Goal: Task Accomplishment & Management: Complete application form

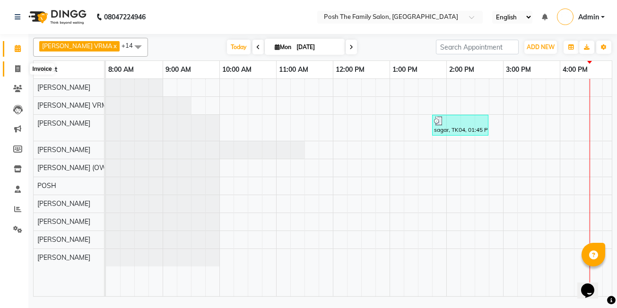
click at [17, 68] on icon at bounding box center [17, 68] width 5 height 7
select select "service"
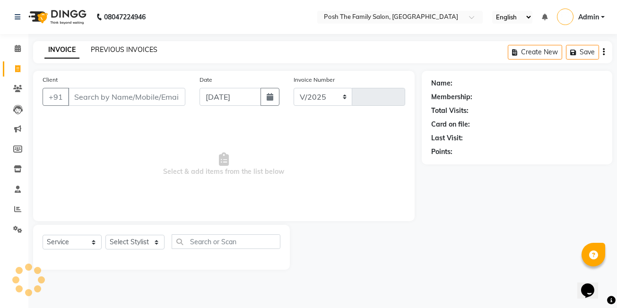
select select "6199"
type input "2652"
click at [125, 51] on link "PREVIOUS INVOICES" at bounding box center [124, 49] width 67 height 9
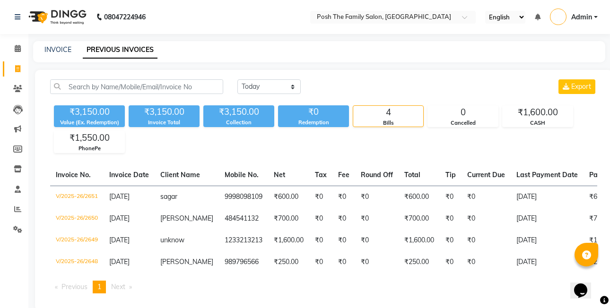
click at [59, 43] on div "INVOICE PREVIOUS INVOICES" at bounding box center [319, 51] width 572 height 21
click at [61, 47] on link "INVOICE" at bounding box center [57, 49] width 27 height 9
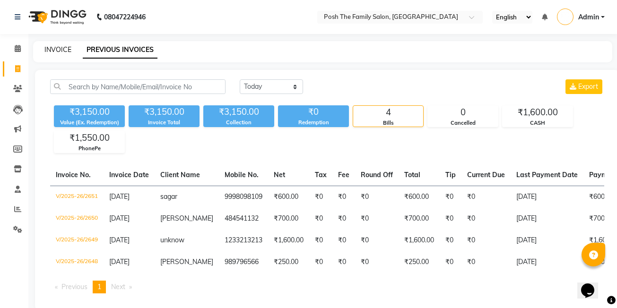
select select "service"
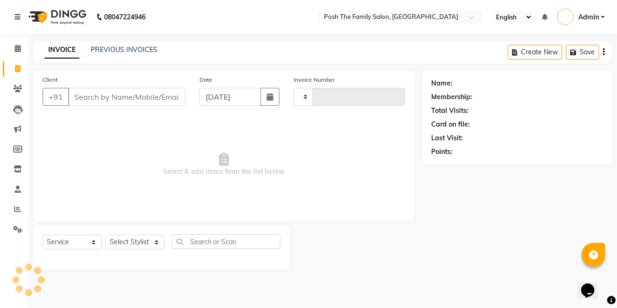
type input "2652"
select select "6199"
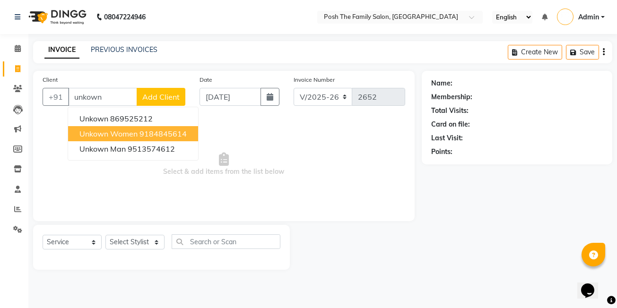
drag, startPoint x: 114, startPoint y: 135, endPoint x: 108, endPoint y: 139, distance: 6.4
click at [113, 135] on span "unkown women" at bounding box center [108, 133] width 58 height 9
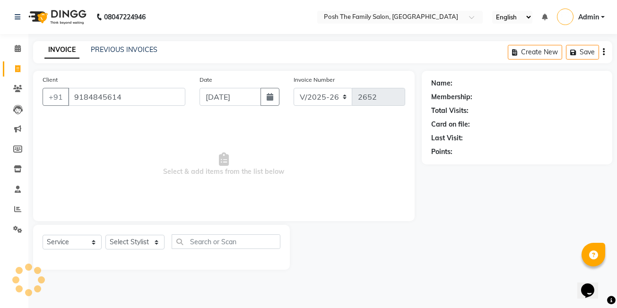
type input "9184845614"
click at [126, 242] on select "Select Stylist [PERSON_NAME] [PERSON_NAME] [PERSON_NAME] VRMA [PERSON_NAME] [PE…" at bounding box center [134, 242] width 59 height 15
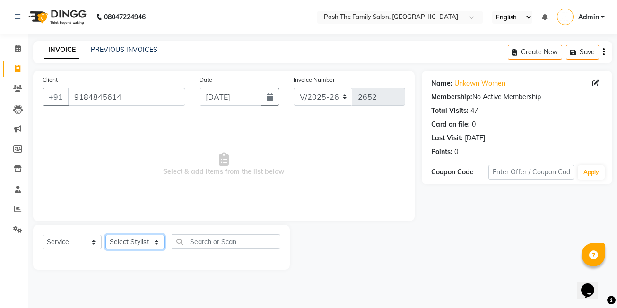
select select "71170"
click at [105, 235] on select "Select Stylist [PERSON_NAME] [PERSON_NAME] [PERSON_NAME] VRMA [PERSON_NAME] [PE…" at bounding box center [134, 242] width 59 height 15
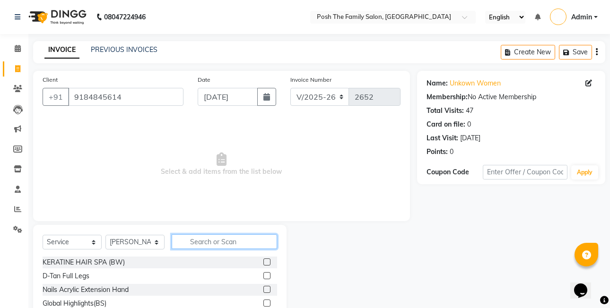
drag, startPoint x: 199, startPoint y: 244, endPoint x: 206, endPoint y: 247, distance: 8.5
click at [199, 243] on input "text" at bounding box center [224, 242] width 105 height 15
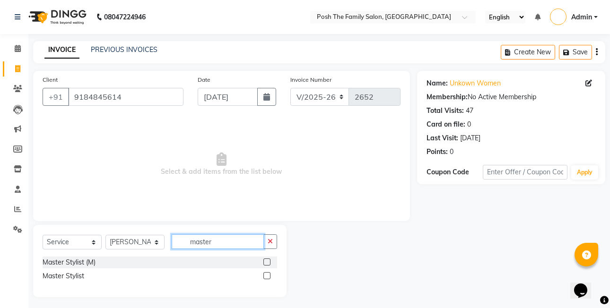
type input "master"
drag, startPoint x: 268, startPoint y: 264, endPoint x: 250, endPoint y: 259, distance: 19.3
click at [268, 263] on label at bounding box center [266, 262] width 7 height 7
click at [268, 263] on input "checkbox" at bounding box center [266, 263] width 6 height 6
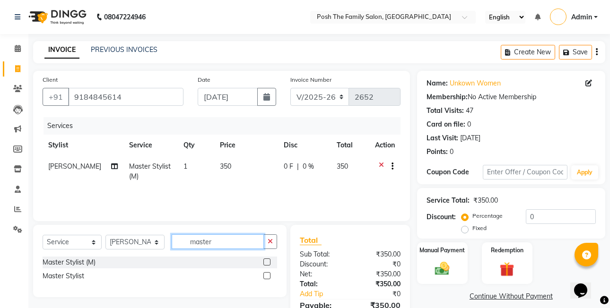
checkbox input "false"
click at [237, 248] on input "master" at bounding box center [218, 242] width 92 height 15
click at [269, 276] on label at bounding box center [266, 275] width 7 height 7
click at [269, 276] on input "checkbox" at bounding box center [266, 276] width 6 height 6
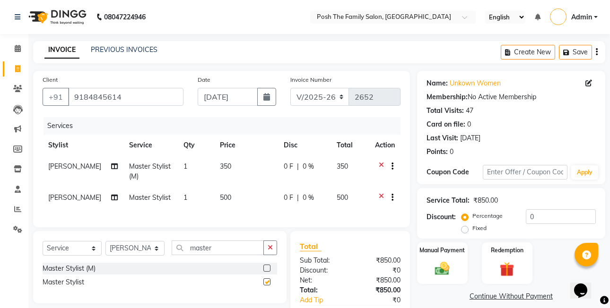
checkbox input "false"
click at [382, 164] on icon at bounding box center [381, 168] width 5 height 12
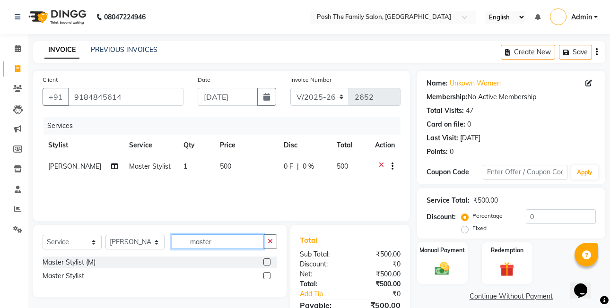
click at [239, 242] on input "master" at bounding box center [218, 242] width 92 height 15
type input "m"
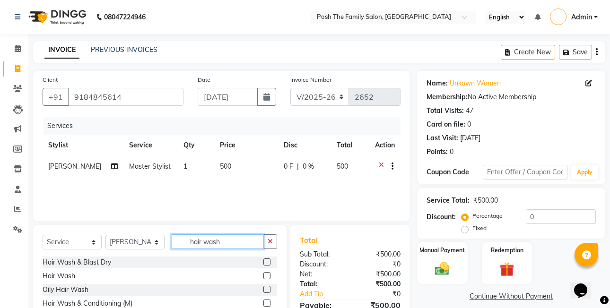
type input "hair wash"
click at [266, 273] on label at bounding box center [266, 275] width 7 height 7
click at [266, 273] on input "checkbox" at bounding box center [266, 276] width 6 height 6
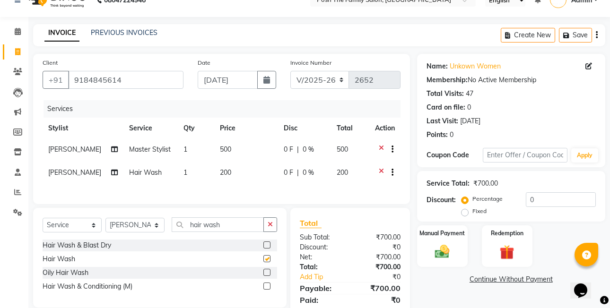
scroll to position [55, 0]
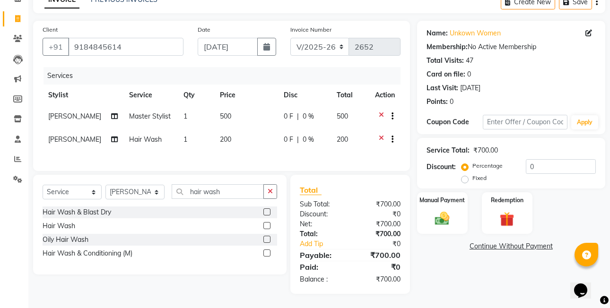
checkbox input "false"
click at [473, 176] on label "Fixed" at bounding box center [480, 178] width 14 height 9
click at [464, 176] on input "Fixed" at bounding box center [467, 178] width 7 height 7
radio input "true"
click at [455, 217] on div "Manual Payment" at bounding box center [442, 214] width 53 height 44
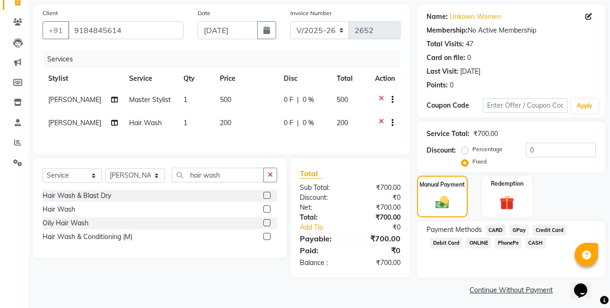
scroll to position [70, 0]
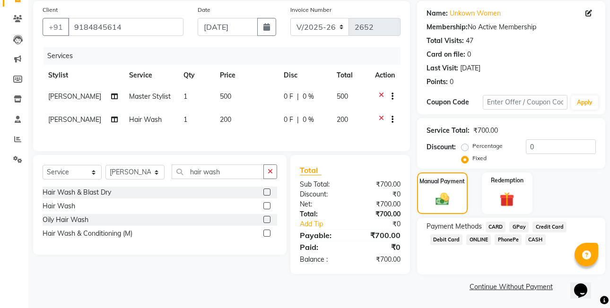
click at [533, 242] on span "CASH" at bounding box center [536, 240] width 20 height 11
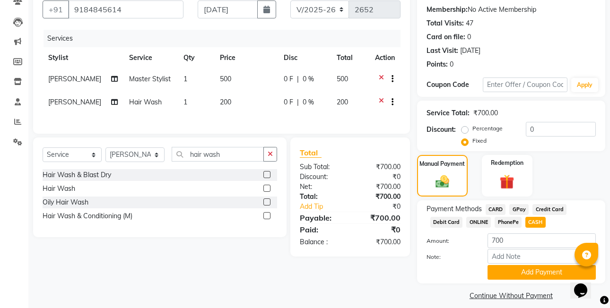
scroll to position [96, 0]
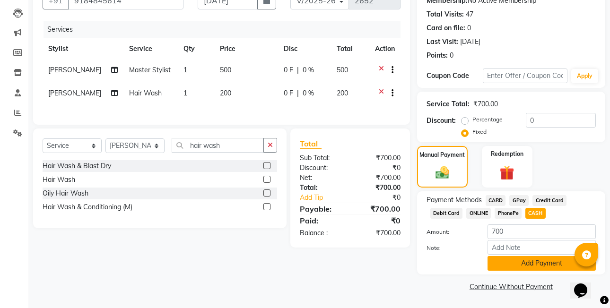
click at [535, 263] on button "Add Payment" at bounding box center [542, 263] width 108 height 15
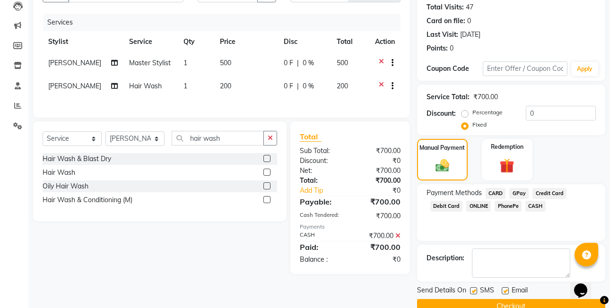
scroll to position [123, 0]
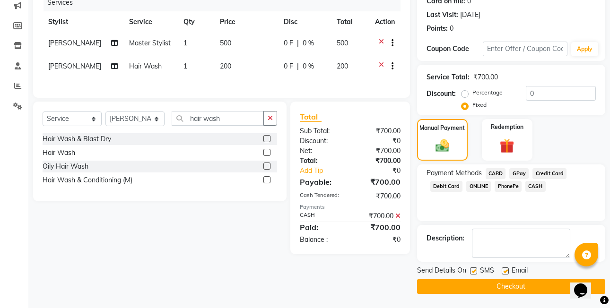
click at [508, 285] on button "Checkout" at bounding box center [511, 287] width 188 height 15
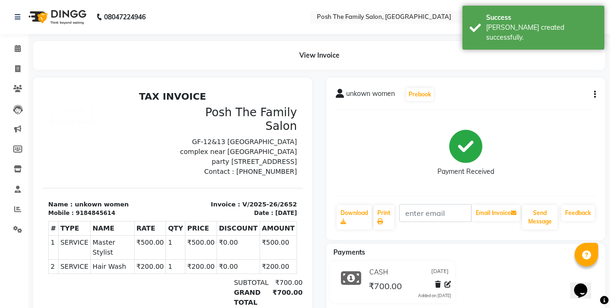
click at [593, 95] on button "button" at bounding box center [593, 95] width 6 height 10
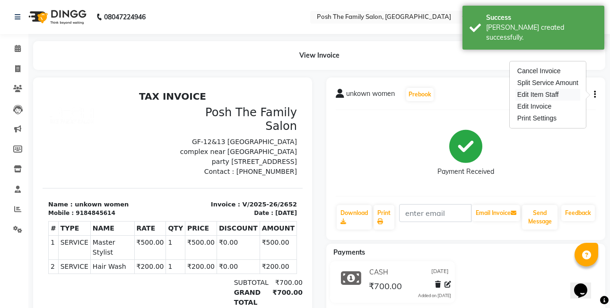
click at [550, 98] on div "Edit Item Staff" at bounding box center [548, 95] width 65 height 12
select select "71170"
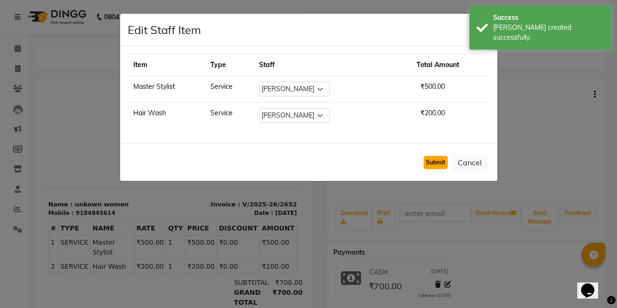
click at [434, 164] on button "Submit" at bounding box center [436, 162] width 24 height 13
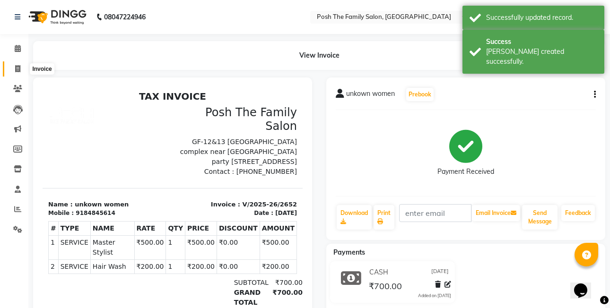
click at [19, 64] on span at bounding box center [17, 69] width 17 height 11
select select "service"
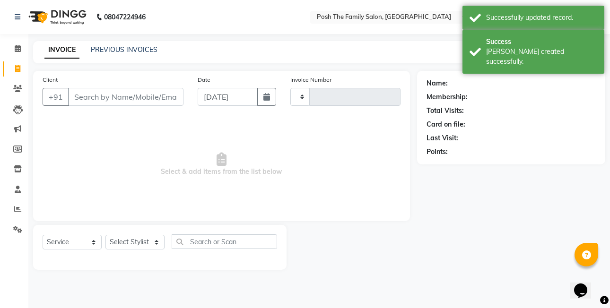
type input "2653"
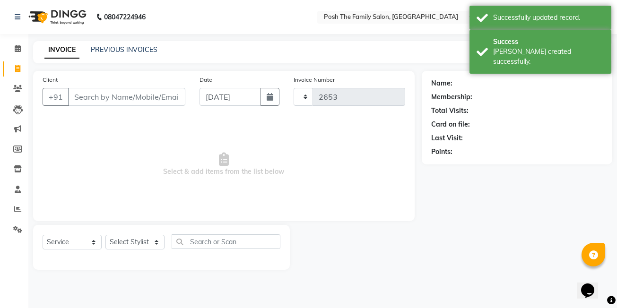
select select "6199"
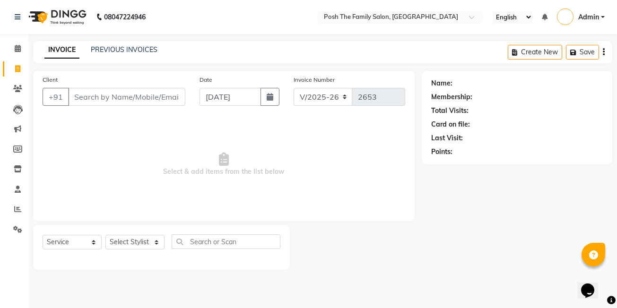
click at [149, 94] on input "Client" at bounding box center [126, 97] width 117 height 18
type input "b"
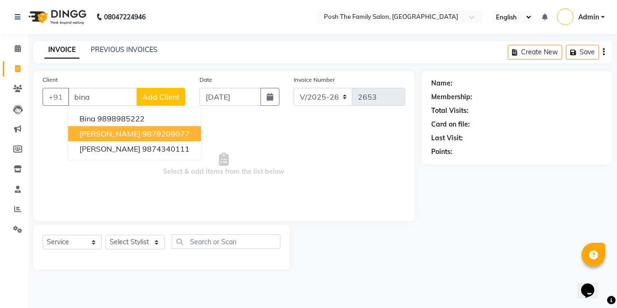
click at [162, 131] on ngb-highlight "9879209077" at bounding box center [165, 133] width 47 height 9
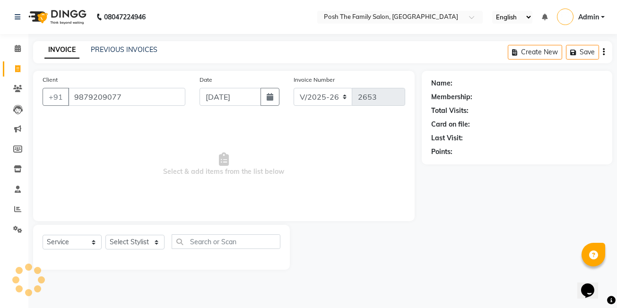
type input "9879209077"
click at [127, 236] on select "Select Stylist [PERSON_NAME] [PERSON_NAME] [PERSON_NAME] VRMA [PERSON_NAME] [PE…" at bounding box center [134, 242] width 59 height 15
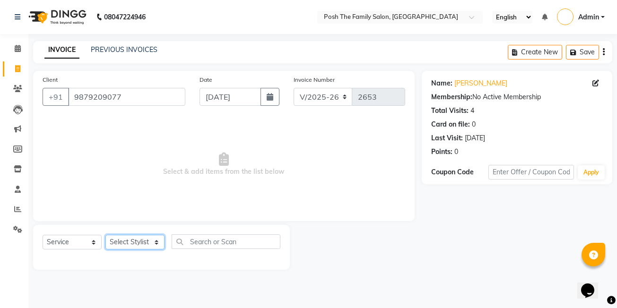
select select "75951"
click at [105, 235] on select "Select Stylist [PERSON_NAME] [PERSON_NAME] [PERSON_NAME] VRMA [PERSON_NAME] [PE…" at bounding box center [134, 242] width 59 height 15
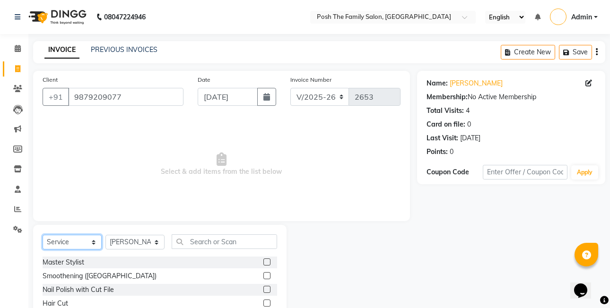
click at [78, 246] on select "Select Service Product Membership Package Voucher Prepaid Gift Card" at bounding box center [72, 242] width 59 height 15
select select "product"
click at [43, 235] on select "Select Service Product Membership Package Voucher Prepaid Gift Card" at bounding box center [72, 242] width 59 height 15
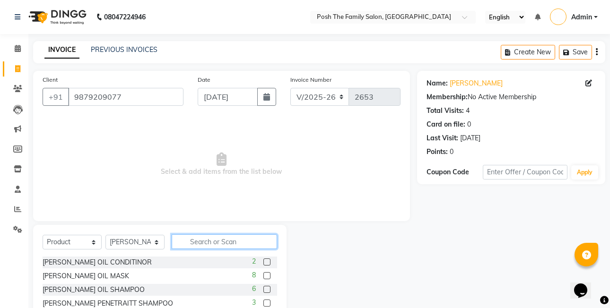
click at [198, 248] on input "text" at bounding box center [224, 242] width 105 height 15
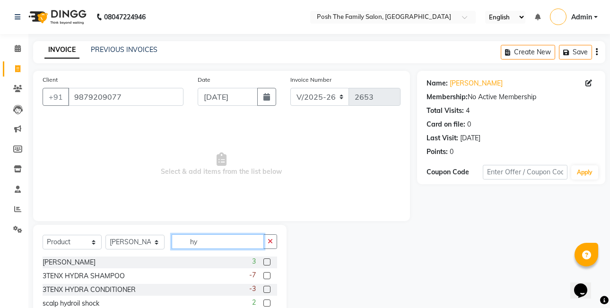
type input "h"
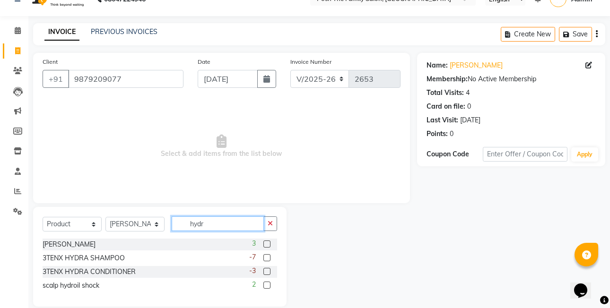
scroll to position [31, 0]
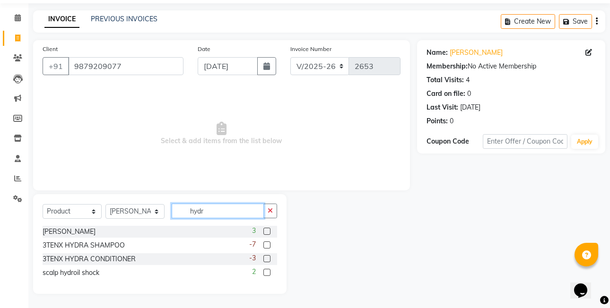
click at [226, 207] on input "hydr" at bounding box center [218, 211] width 92 height 15
type input "h"
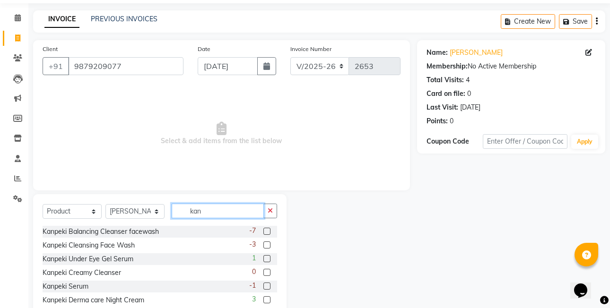
scroll to position [47, 0]
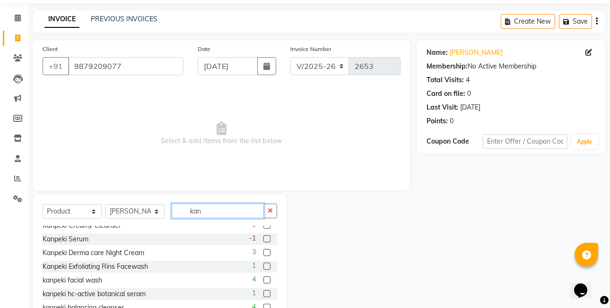
type input "kan"
click at [263, 238] on label at bounding box center [266, 239] width 7 height 7
click at [263, 238] on input "checkbox" at bounding box center [266, 240] width 6 height 6
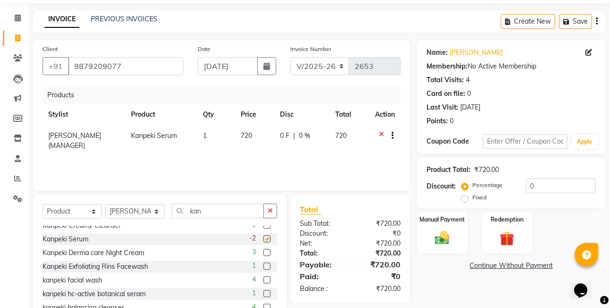
checkbox input "false"
click at [264, 143] on td "720" at bounding box center [254, 140] width 39 height 31
select select "75951"
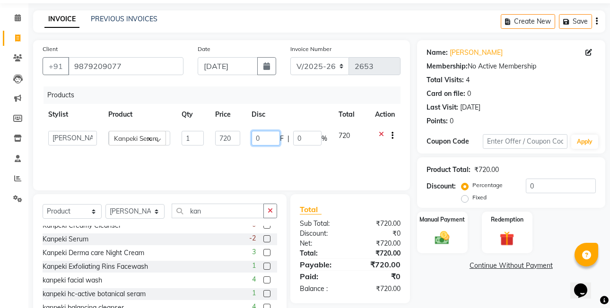
click at [264, 141] on input "0" at bounding box center [266, 138] width 28 height 15
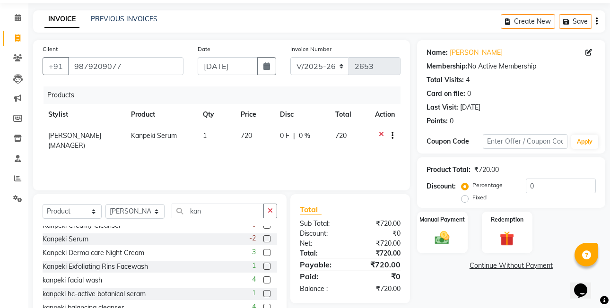
click at [261, 139] on td "720" at bounding box center [254, 140] width 39 height 31
select select "75951"
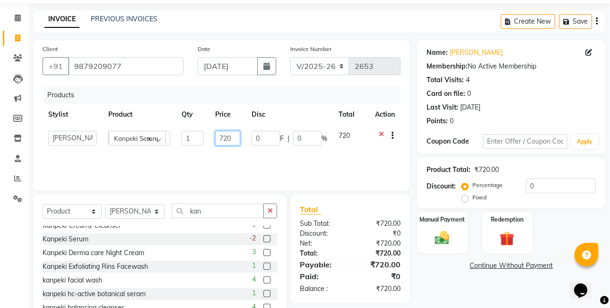
click at [231, 139] on input "720" at bounding box center [227, 138] width 25 height 15
type input "7"
type input "1060"
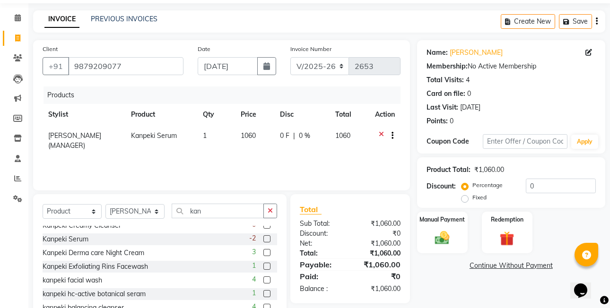
drag, startPoint x: 237, startPoint y: 153, endPoint x: 188, endPoint y: 206, distance: 73.0
click at [238, 153] on div "Products Stylist Product Qty Price Disc Total Action [PERSON_NAME] (MANAGER) Ka…" at bounding box center [222, 134] width 358 height 95
drag, startPoint x: 207, startPoint y: 211, endPoint x: 220, endPoint y: 216, distance: 14.4
click at [206, 211] on input "kan" at bounding box center [218, 211] width 92 height 15
type input "k"
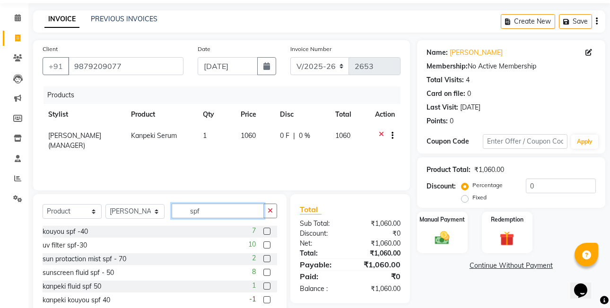
scroll to position [0, 0]
type input "spf"
click at [270, 273] on label at bounding box center [266, 272] width 7 height 7
click at [270, 273] on input "checkbox" at bounding box center [266, 273] width 6 height 6
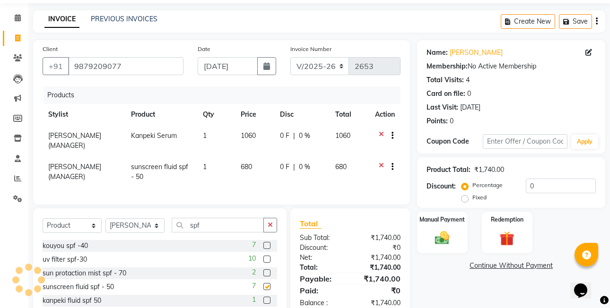
checkbox input "false"
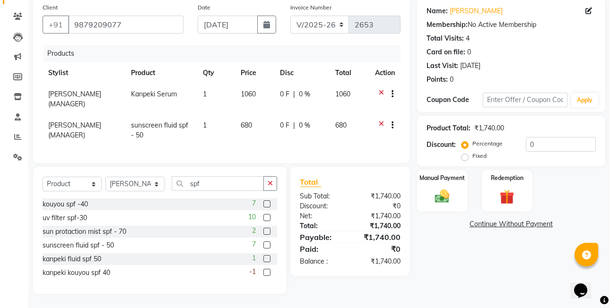
scroll to position [79, 0]
click at [220, 185] on input "spf" at bounding box center [218, 183] width 92 height 15
type input "s"
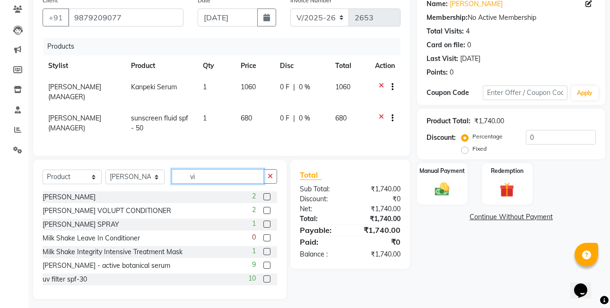
scroll to position [61, 0]
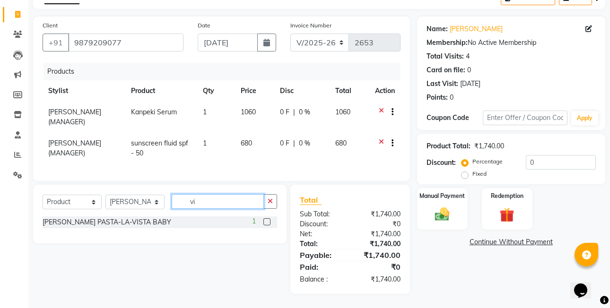
type input "v"
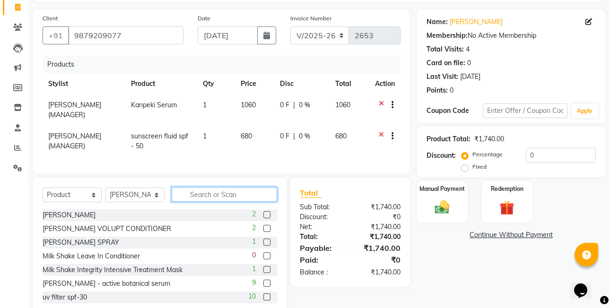
scroll to position [79, 0]
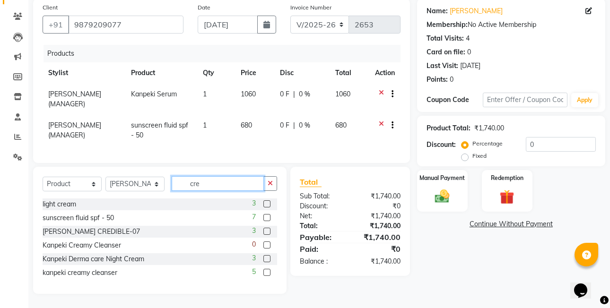
type input "cre"
drag, startPoint x: 269, startPoint y: 203, endPoint x: 266, endPoint y: 197, distance: 7.0
click at [269, 203] on label at bounding box center [266, 204] width 7 height 7
click at [269, 203] on input "checkbox" at bounding box center [266, 205] width 6 height 6
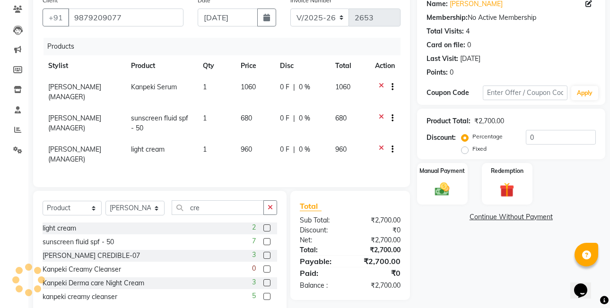
checkbox input "false"
click at [258, 151] on td "960" at bounding box center [254, 154] width 39 height 31
select select "75951"
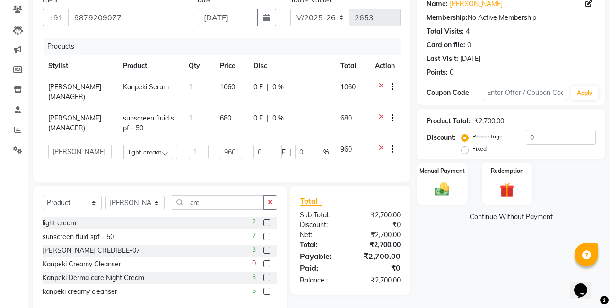
scroll to position [105, 0]
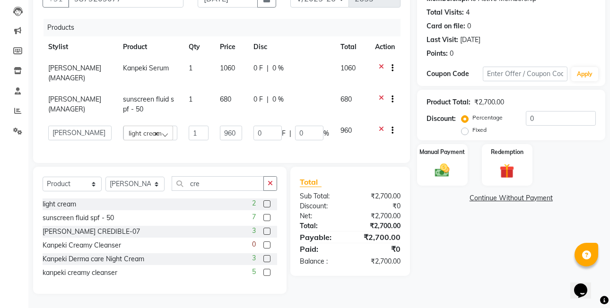
drag, startPoint x: 458, startPoint y: 122, endPoint x: 462, endPoint y: 125, distance: 5.0
click at [462, 125] on div "Discount: Percentage Fixed 0" at bounding box center [511, 124] width 169 height 26
click at [473, 126] on label "Fixed" at bounding box center [480, 130] width 14 height 9
click at [465, 127] on input "Fixed" at bounding box center [467, 130] width 7 height 7
radio input "true"
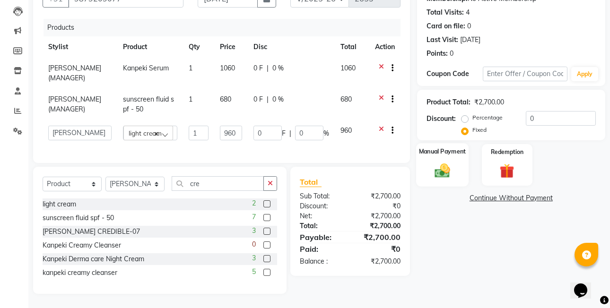
click at [456, 147] on label "Manual Payment" at bounding box center [442, 151] width 47 height 9
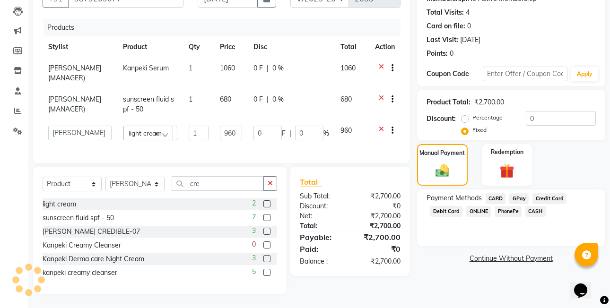
click at [516, 206] on span "PhonePe" at bounding box center [508, 211] width 27 height 11
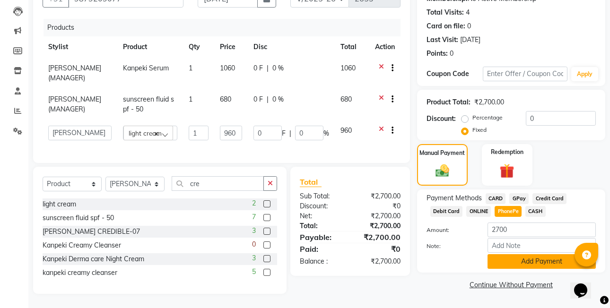
click at [524, 254] on button "Add Payment" at bounding box center [542, 261] width 108 height 15
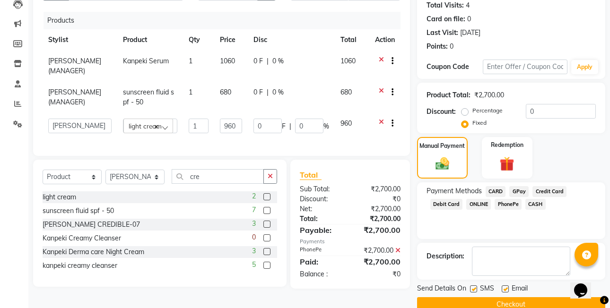
scroll to position [123, 0]
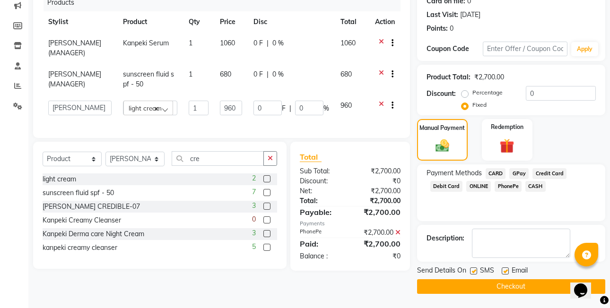
click at [522, 278] on div "Send Details On SMS Email Checkout" at bounding box center [511, 280] width 188 height 28
click at [521, 284] on button "Checkout" at bounding box center [511, 287] width 188 height 15
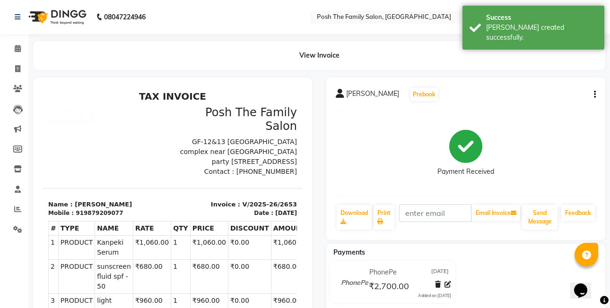
click at [593, 92] on button "button" at bounding box center [593, 95] width 6 height 10
click at [548, 90] on div "Edit Item Staff" at bounding box center [556, 89] width 47 height 12
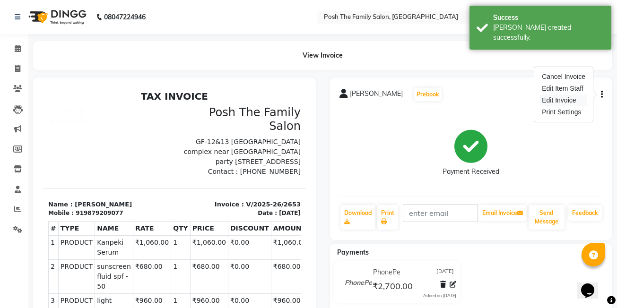
select select "75951"
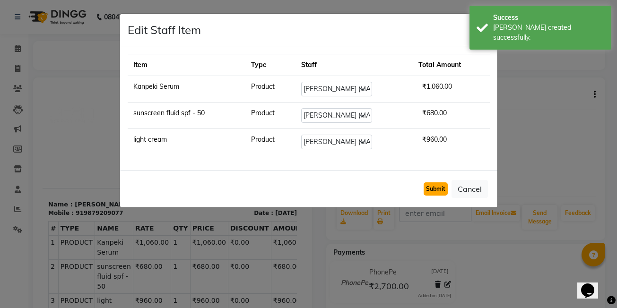
click at [445, 185] on button "Submit" at bounding box center [436, 189] width 24 height 13
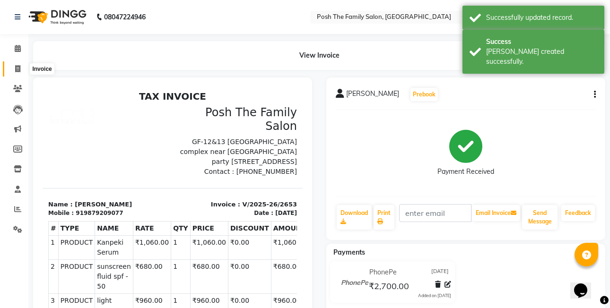
click at [20, 70] on icon at bounding box center [17, 68] width 5 height 7
select select "service"
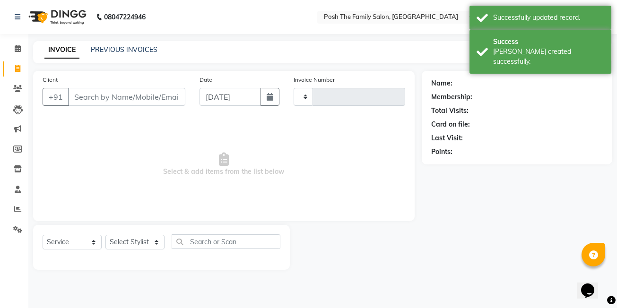
type input "2654"
select select "6199"
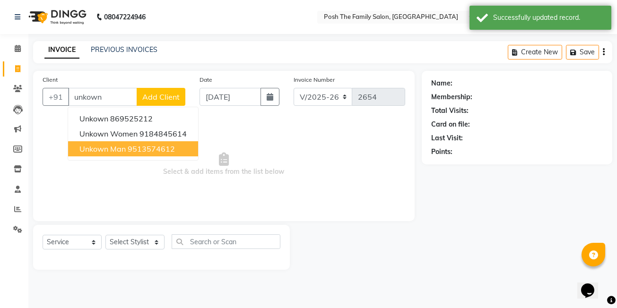
click at [147, 156] on button "unkown man 9513574612" at bounding box center [133, 148] width 130 height 15
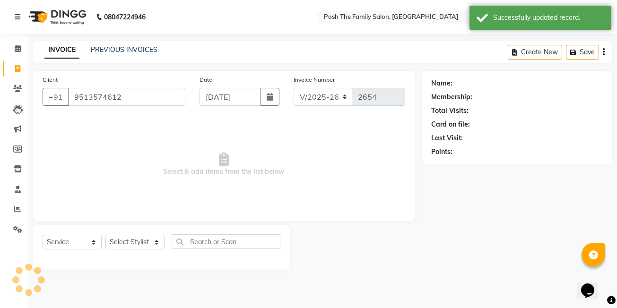
type input "9513574612"
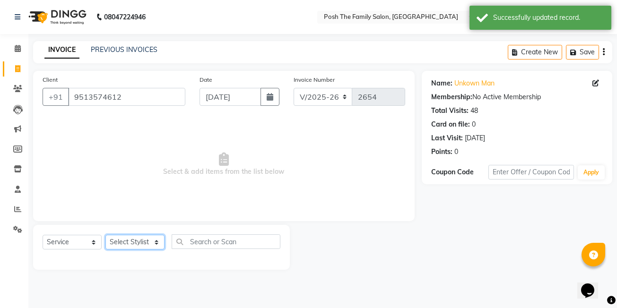
click at [140, 244] on select "Select Stylist [PERSON_NAME] [PERSON_NAME] [PERSON_NAME] VRMA [PERSON_NAME] [PE…" at bounding box center [134, 242] width 59 height 15
select select "53742"
click at [105, 235] on select "Select Stylist [PERSON_NAME] [PERSON_NAME] [PERSON_NAME] VRMA [PERSON_NAME] [PE…" at bounding box center [134, 242] width 59 height 15
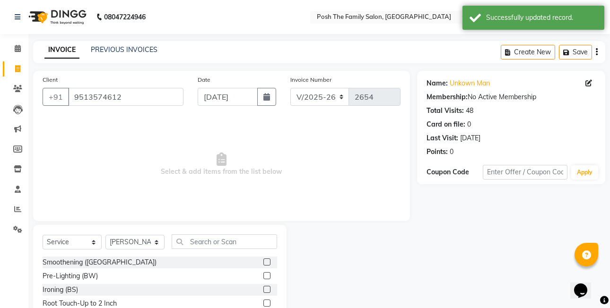
click at [194, 232] on div "Select Service Product Membership Package Voucher Prepaid Gift Card Select Styl…" at bounding box center [160, 295] width 254 height 140
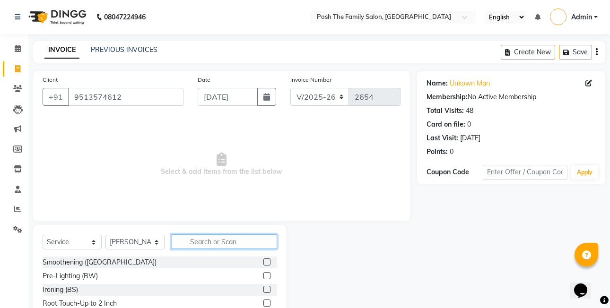
drag, startPoint x: 194, startPoint y: 232, endPoint x: 208, endPoint y: 241, distance: 16.7
click at [208, 241] on input "text" at bounding box center [224, 242] width 105 height 15
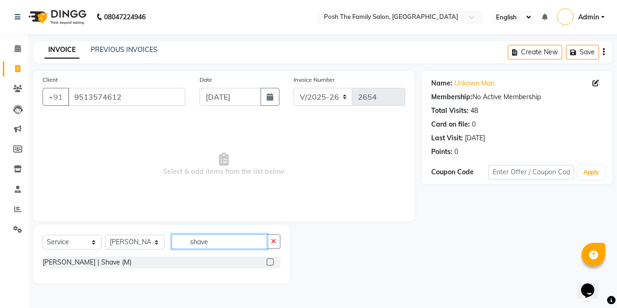
type input "shave"
click at [272, 263] on label at bounding box center [270, 262] width 7 height 7
click at [272, 263] on input "checkbox" at bounding box center [270, 263] width 6 height 6
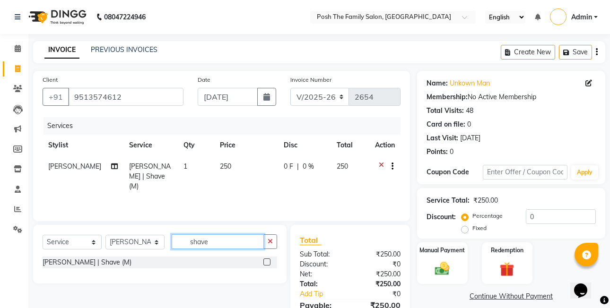
checkbox input "false"
click at [239, 246] on input "shave" at bounding box center [218, 242] width 92 height 15
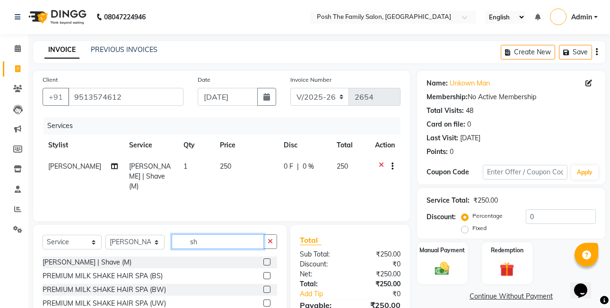
type input "s"
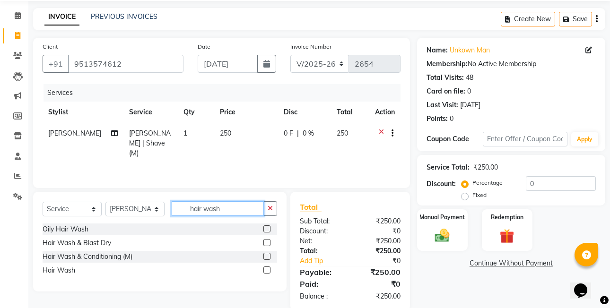
scroll to position [50, 0]
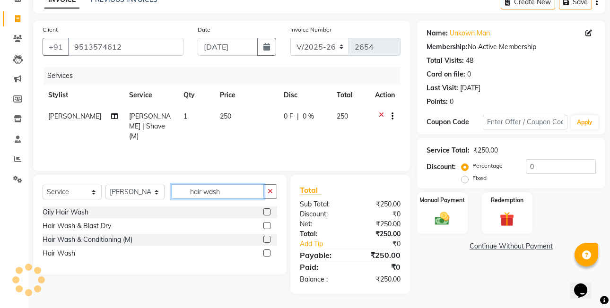
type input "hair wash"
click at [266, 252] on label at bounding box center [266, 253] width 7 height 7
click at [266, 252] on input "checkbox" at bounding box center [266, 254] width 6 height 6
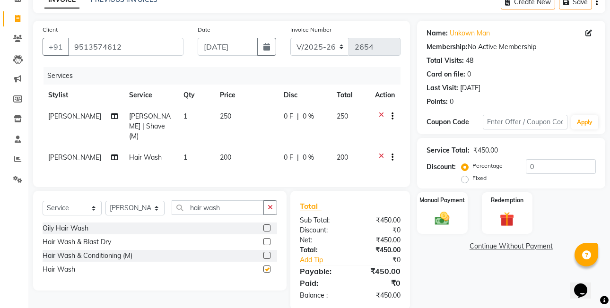
checkbox input "false"
click at [270, 252] on label at bounding box center [266, 255] width 7 height 7
click at [270, 253] on input "checkbox" at bounding box center [266, 256] width 6 height 6
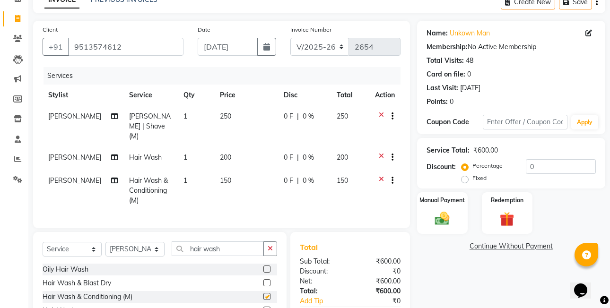
checkbox input "false"
click at [379, 153] on icon at bounding box center [381, 159] width 5 height 12
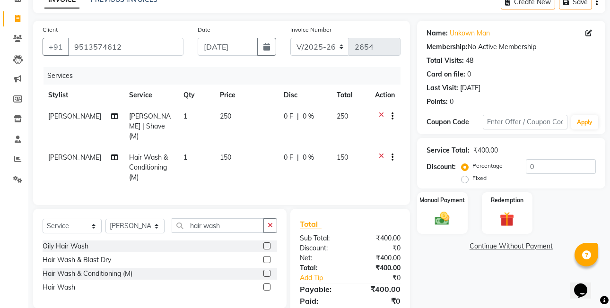
click at [473, 179] on label "Fixed" at bounding box center [480, 178] width 14 height 9
click at [466, 179] on input "Fixed" at bounding box center [467, 178] width 7 height 7
radio input "true"
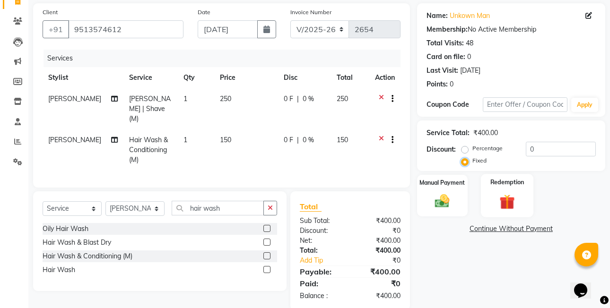
scroll to position [81, 0]
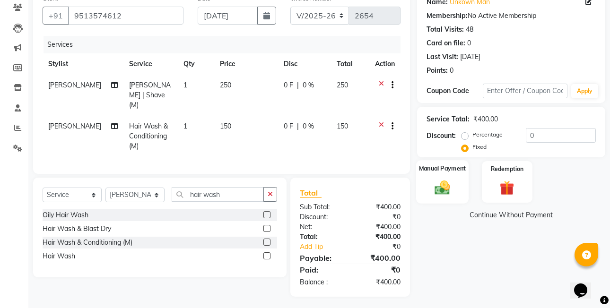
click at [466, 187] on div "Manual Payment" at bounding box center [442, 182] width 53 height 44
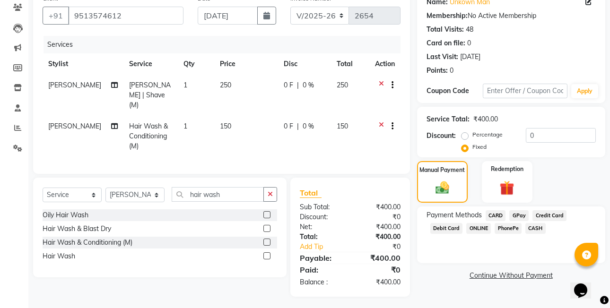
click at [512, 230] on span "PhonePe" at bounding box center [508, 228] width 27 height 11
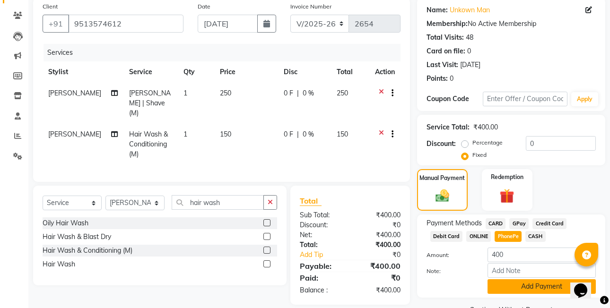
scroll to position [96, 0]
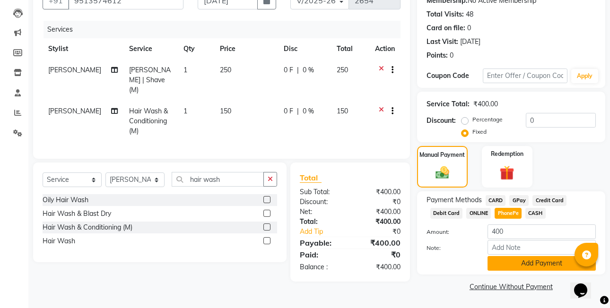
click at [522, 266] on button "Add Payment" at bounding box center [542, 263] width 108 height 15
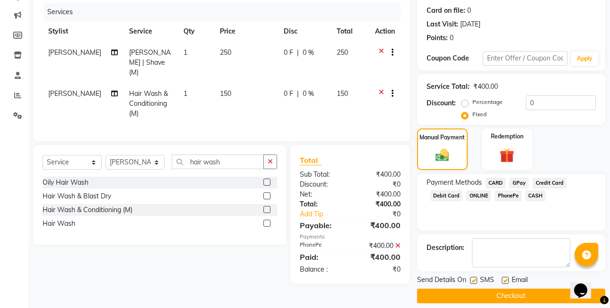
scroll to position [123, 0]
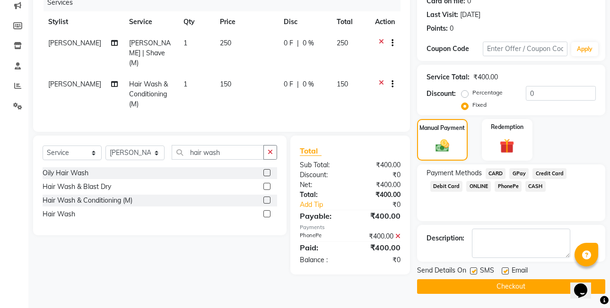
click at [523, 282] on button "Checkout" at bounding box center [511, 287] width 188 height 15
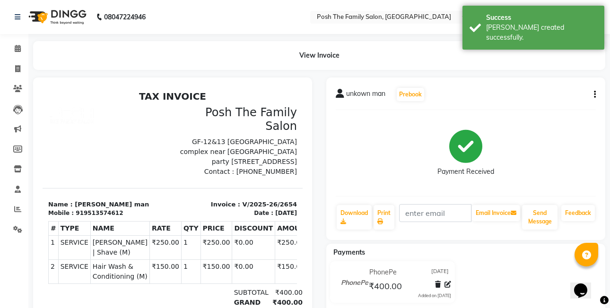
click at [594, 92] on button "button" at bounding box center [593, 95] width 6 height 10
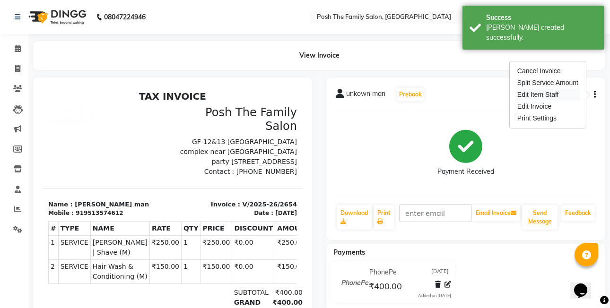
click at [555, 96] on div "Edit Item Staff" at bounding box center [548, 95] width 65 height 12
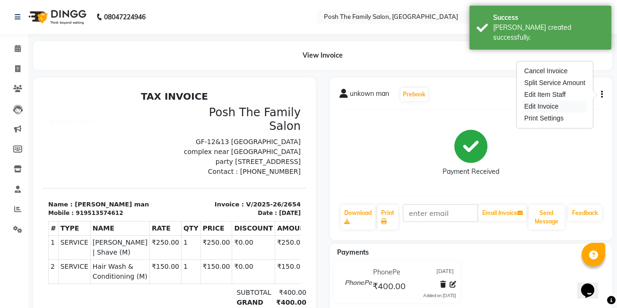
select select "53742"
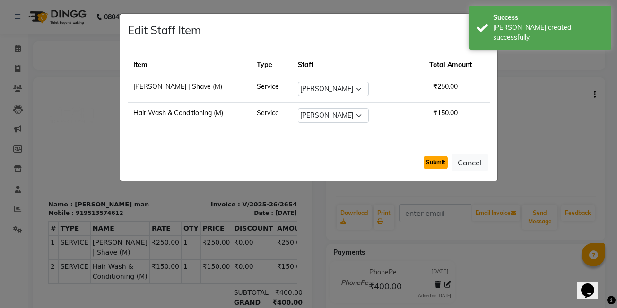
click at [432, 162] on button "Submit" at bounding box center [436, 162] width 24 height 13
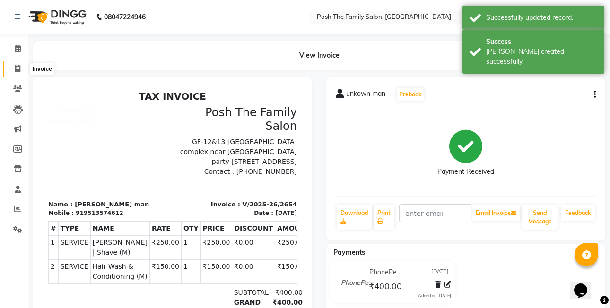
click at [13, 68] on span at bounding box center [17, 69] width 17 height 11
select select "service"
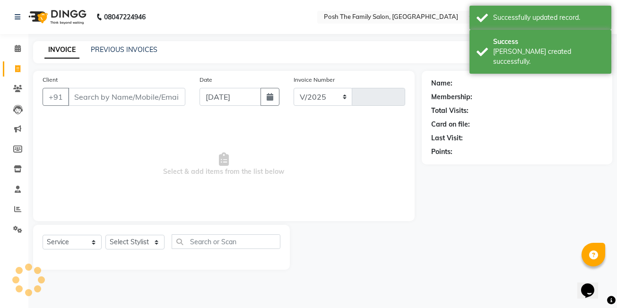
select select "6199"
type input "2655"
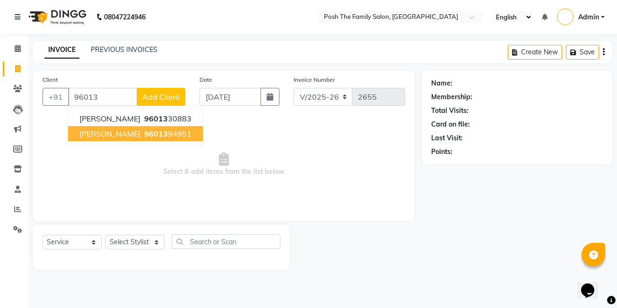
click at [144, 138] on span "96013" at bounding box center [156, 133] width 24 height 9
type input "9601394951"
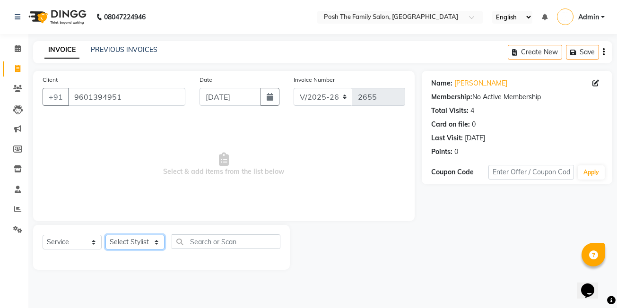
click at [146, 238] on select "Select Stylist [PERSON_NAME] [PERSON_NAME] [PERSON_NAME] VRMA [PERSON_NAME] [PE…" at bounding box center [134, 242] width 59 height 15
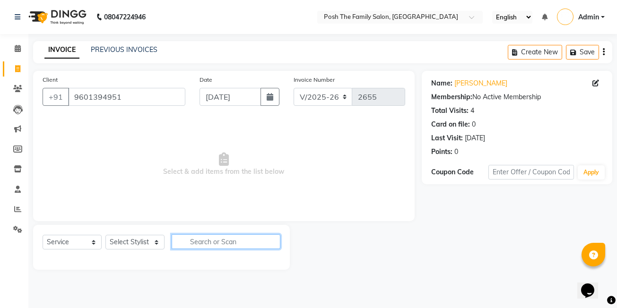
click at [204, 235] on input "text" at bounding box center [226, 242] width 109 height 15
type input "master"
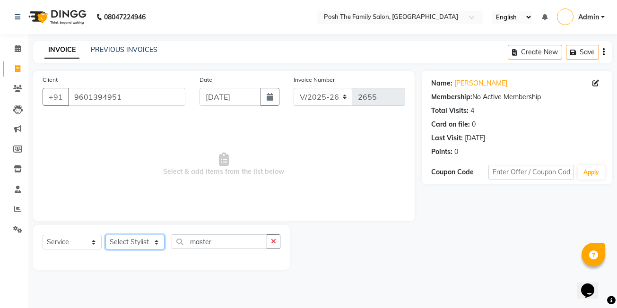
click at [142, 248] on select "Select Stylist [PERSON_NAME] [PERSON_NAME] [PERSON_NAME] VRMA [PERSON_NAME] [PE…" at bounding box center [134, 242] width 59 height 15
select select "86687"
click at [105, 235] on select "Select Stylist [PERSON_NAME] [PERSON_NAME] [PERSON_NAME] VRMA [PERSON_NAME] [PE…" at bounding box center [134, 242] width 59 height 15
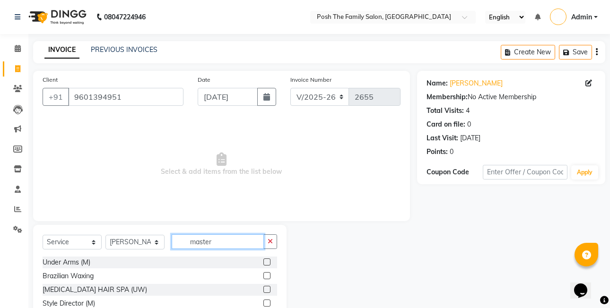
click at [229, 244] on input "master" at bounding box center [218, 242] width 92 height 15
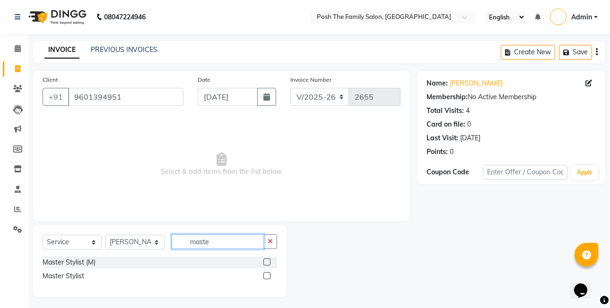
type input "maste"
click at [269, 261] on label at bounding box center [266, 262] width 7 height 7
click at [269, 261] on input "checkbox" at bounding box center [266, 263] width 6 height 6
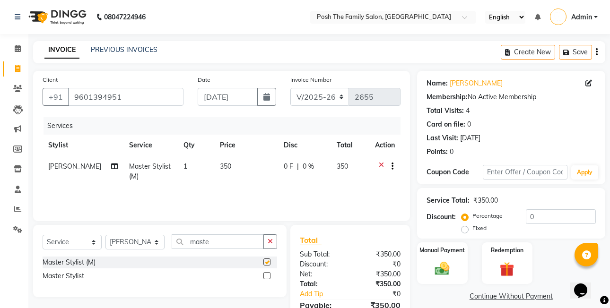
checkbox input "false"
click at [233, 243] on input "maste" at bounding box center [218, 242] width 92 height 15
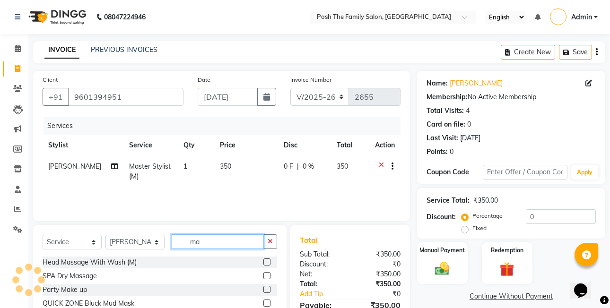
type input "m"
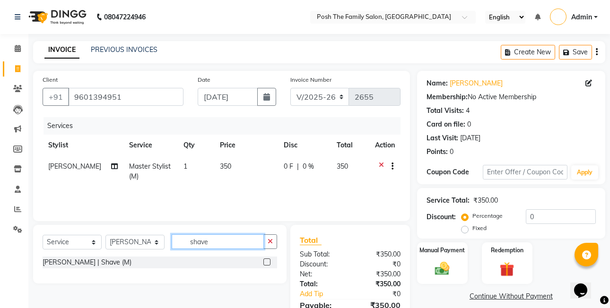
type input "shave"
click at [268, 263] on label at bounding box center [266, 262] width 7 height 7
click at [268, 263] on input "checkbox" at bounding box center [266, 263] width 6 height 6
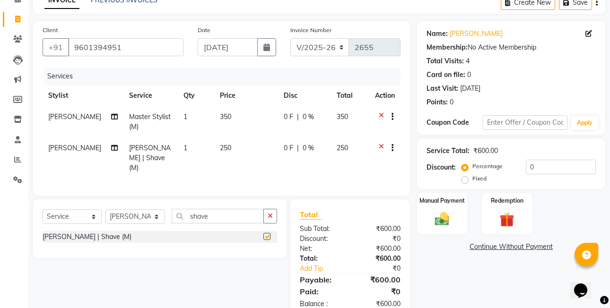
scroll to position [71, 0]
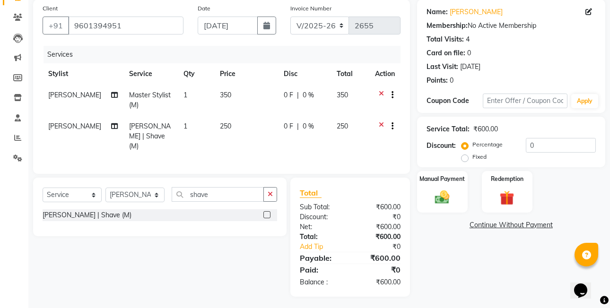
checkbox input "false"
click at [235, 198] on input "shave" at bounding box center [218, 194] width 92 height 15
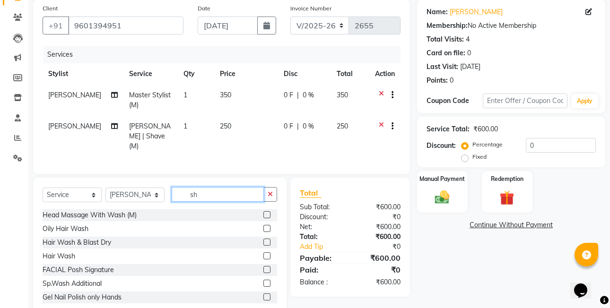
type input "s"
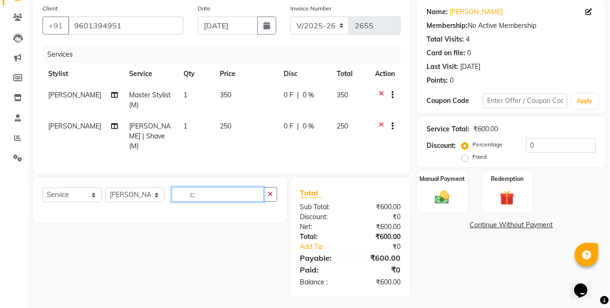
type input "c"
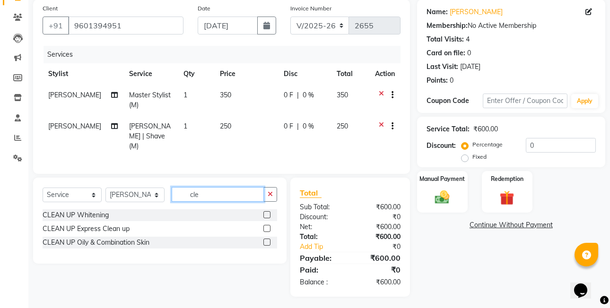
type input "cle"
click at [267, 225] on label at bounding box center [266, 228] width 7 height 7
click at [267, 226] on input "checkbox" at bounding box center [266, 229] width 6 height 6
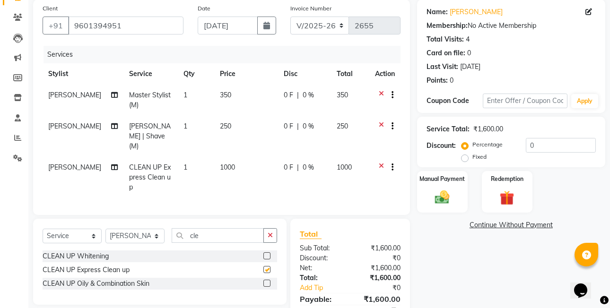
checkbox input "false"
click at [111, 164] on icon at bounding box center [114, 167] width 7 height 7
select select "86687"
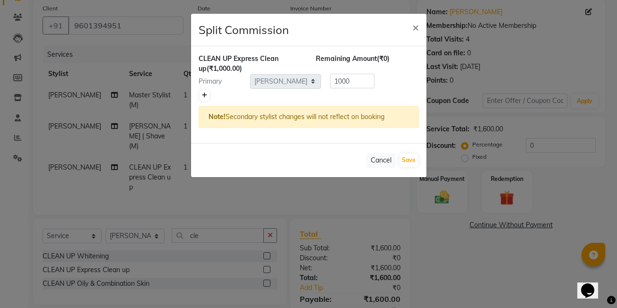
click at [204, 95] on icon at bounding box center [204, 96] width 5 height 6
type input "500"
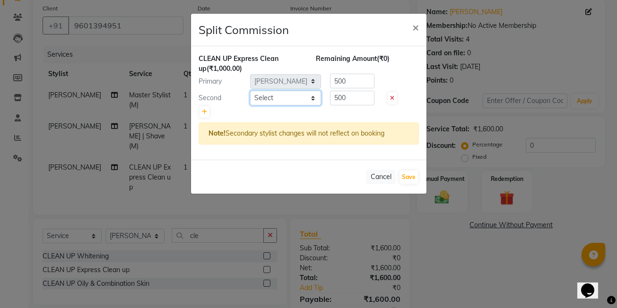
click at [282, 94] on select "Select [PERSON_NAME] [PERSON_NAME] [PERSON_NAME] VRMA [PERSON_NAME] [PERSON_NAM…" at bounding box center [285, 98] width 71 height 15
select select "75951"
click at [250, 91] on select "Select [PERSON_NAME] [PERSON_NAME] [PERSON_NAME] VRMA [PERSON_NAME] [PERSON_NAM…" at bounding box center [285, 98] width 71 height 15
click at [414, 175] on button "Save" at bounding box center [409, 177] width 18 height 13
select select "Select"
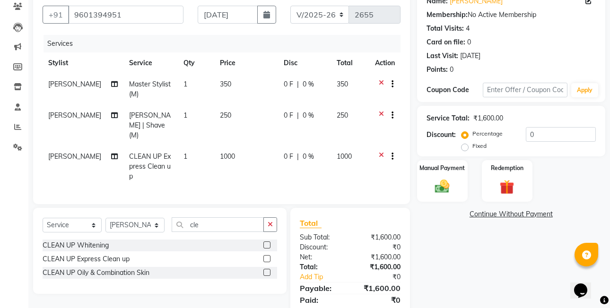
scroll to position [113, 0]
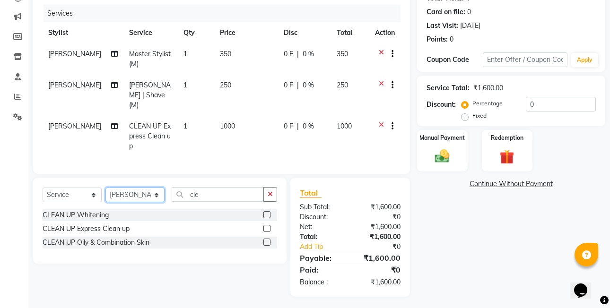
click at [144, 193] on select "Select Stylist [PERSON_NAME] [PERSON_NAME] [PERSON_NAME] VRMA [PERSON_NAME] [PE…" at bounding box center [134, 195] width 59 height 15
select select "75951"
click at [105, 188] on select "Select Stylist [PERSON_NAME] [PERSON_NAME] [PERSON_NAME] VRMA [PERSON_NAME] [PE…" at bounding box center [134, 195] width 59 height 15
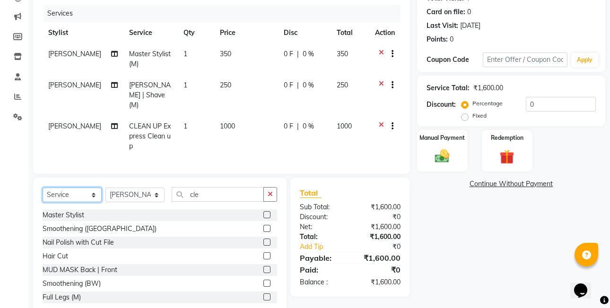
drag, startPoint x: 66, startPoint y: 194, endPoint x: 69, endPoint y: 188, distance: 7.0
click at [66, 194] on select "Select Service Product Membership Package Voucher Prepaid Gift Card" at bounding box center [72, 195] width 59 height 15
select select "product"
click at [43, 188] on select "Select Service Product Membership Package Voucher Prepaid Gift Card" at bounding box center [72, 195] width 59 height 15
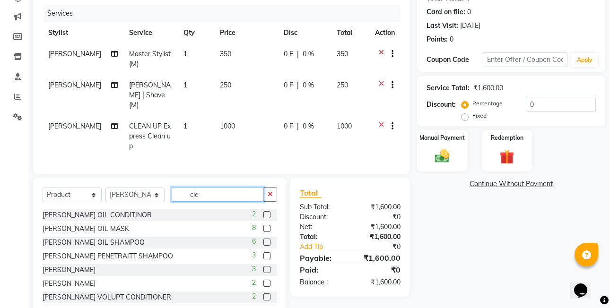
drag, startPoint x: 192, startPoint y: 191, endPoint x: 199, endPoint y: 188, distance: 7.9
click at [196, 188] on input "cle" at bounding box center [218, 194] width 92 height 15
click at [205, 188] on input "cle" at bounding box center [218, 194] width 92 height 15
type input "c"
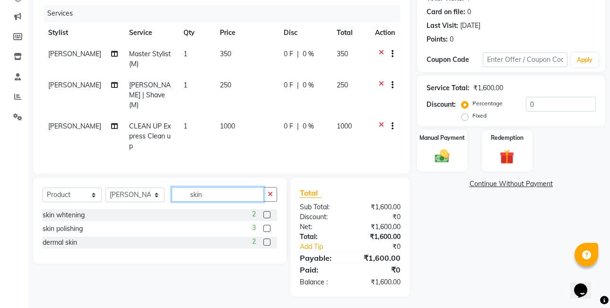
type input "skin"
click at [268, 225] on label at bounding box center [266, 228] width 7 height 7
click at [268, 226] on input "checkbox" at bounding box center [266, 229] width 6 height 6
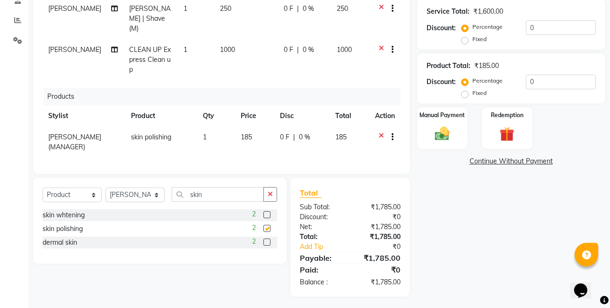
checkbox input "false"
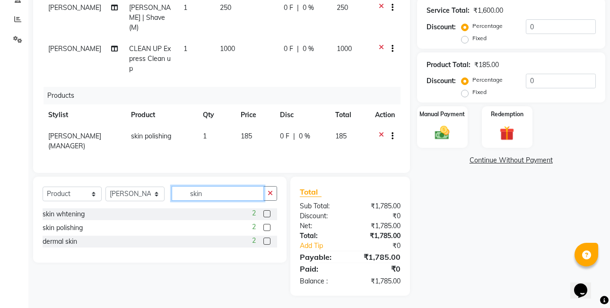
click at [215, 196] on input "skin" at bounding box center [218, 193] width 92 height 15
type input "s"
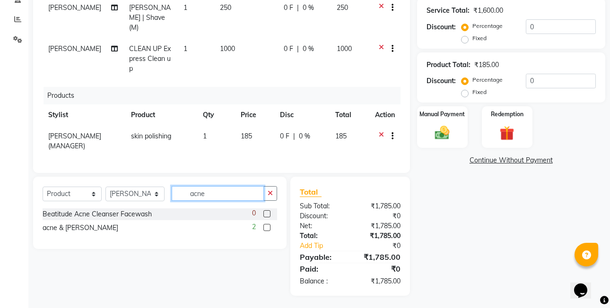
type input "acne"
click at [267, 224] on label at bounding box center [266, 227] width 7 height 7
click at [267, 225] on input "checkbox" at bounding box center [266, 228] width 6 height 6
checkbox input "false"
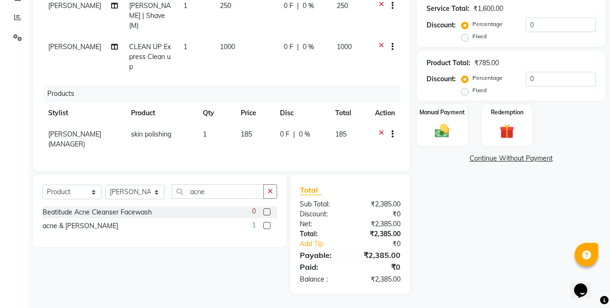
click at [473, 39] on label "Fixed" at bounding box center [480, 36] width 14 height 9
click at [464, 39] on input "Fixed" at bounding box center [467, 36] width 7 height 7
radio input "true"
drag, startPoint x: 465, startPoint y: 94, endPoint x: 463, endPoint y: 98, distance: 5.1
click at [473, 93] on label "Fixed" at bounding box center [480, 90] width 14 height 9
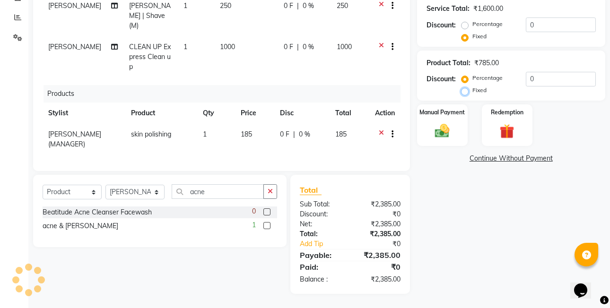
click at [464, 93] on input "Fixed" at bounding box center [467, 90] width 7 height 7
radio input "true"
click at [457, 116] on label "Manual Payment" at bounding box center [442, 112] width 47 height 9
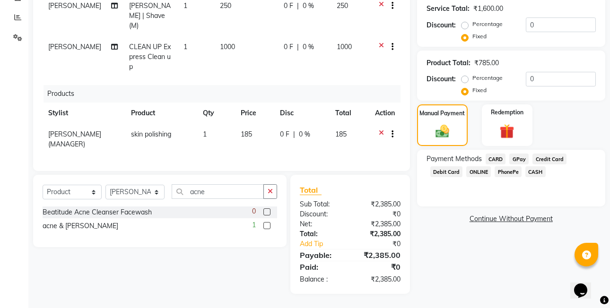
click at [508, 173] on span "PhonePe" at bounding box center [508, 172] width 27 height 11
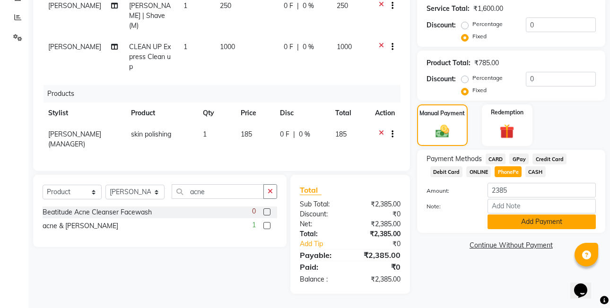
click at [528, 219] on button "Add Payment" at bounding box center [542, 222] width 108 height 15
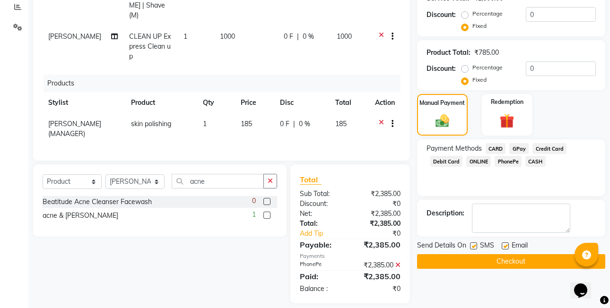
scroll to position [212, 0]
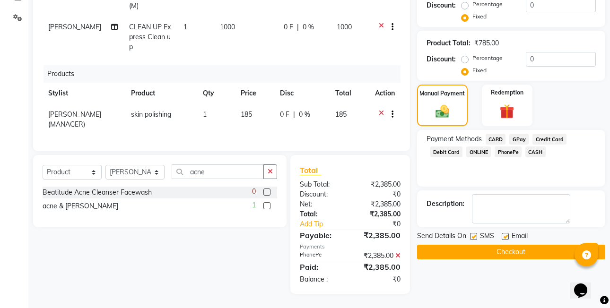
click at [528, 254] on button "Checkout" at bounding box center [511, 252] width 188 height 15
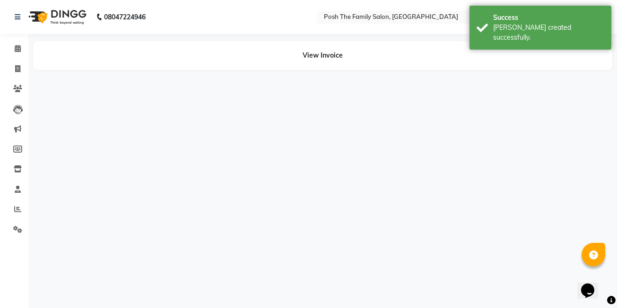
select select "86687"
select select "75951"
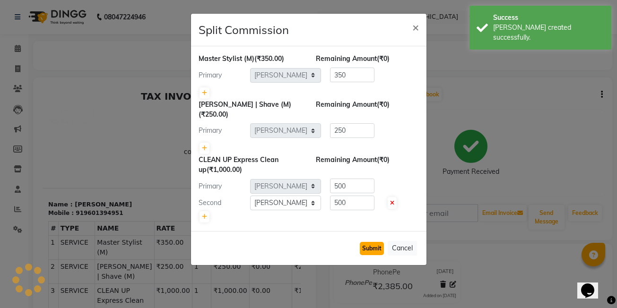
click at [370, 243] on button "Submit" at bounding box center [372, 248] width 24 height 13
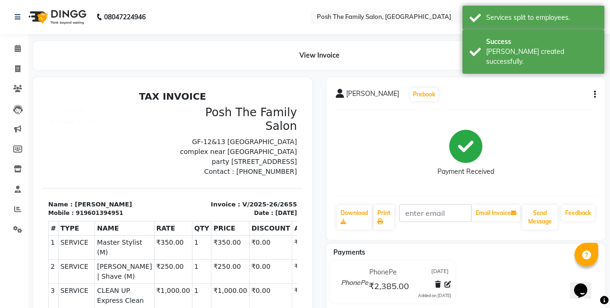
click at [595, 95] on icon "button" at bounding box center [595, 95] width 2 height 0
click at [540, 96] on div "Edit Item Staff" at bounding box center [548, 95] width 65 height 12
select select "86687"
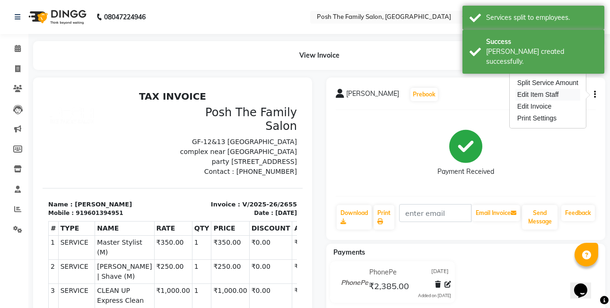
select select "75951"
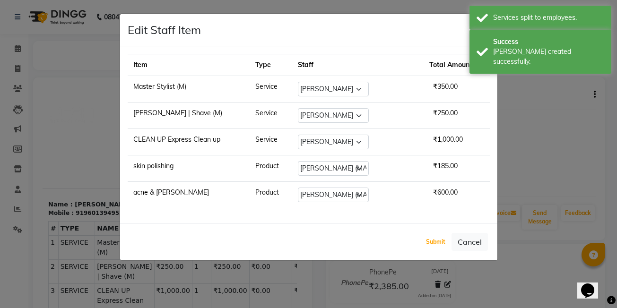
drag, startPoint x: 435, startPoint y: 240, endPoint x: 404, endPoint y: 236, distance: 30.6
click at [434, 240] on button "Submit" at bounding box center [436, 242] width 24 height 13
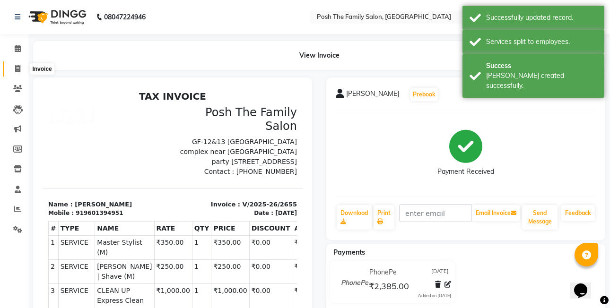
click at [24, 68] on span at bounding box center [17, 69] width 17 height 11
select select "6199"
select select "service"
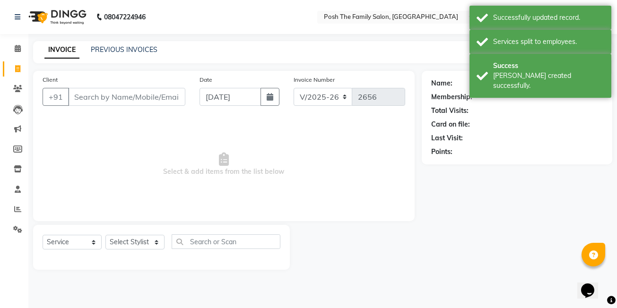
click at [131, 58] on div "INVOICE PREVIOUS INVOICES Create New Save" at bounding box center [322, 52] width 579 height 22
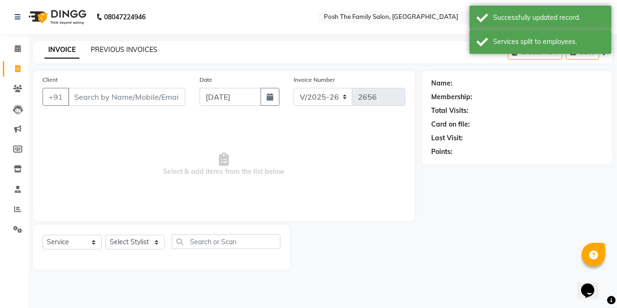
click at [133, 51] on link "PREVIOUS INVOICES" at bounding box center [124, 49] width 67 height 9
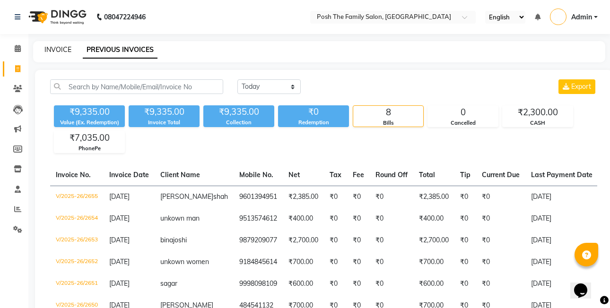
click at [53, 52] on link "INVOICE" at bounding box center [57, 49] width 27 height 9
select select "service"
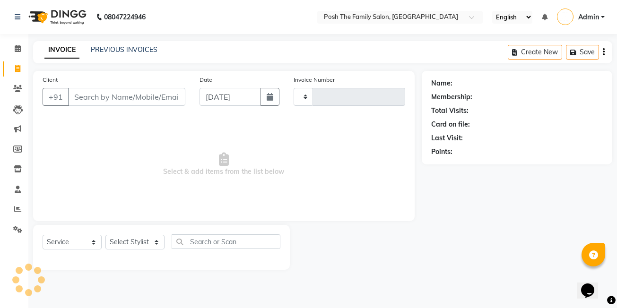
type input "2656"
select select "6199"
type input "+"
click at [617, 295] on html "08047224946 Select Location × Posh The Family Salon[GEOGRAPHIC_DATA] English EN…" at bounding box center [308, 154] width 617 height 308
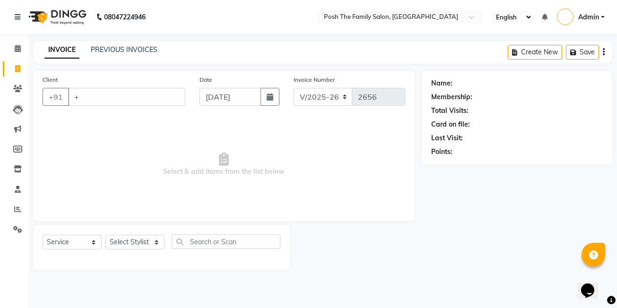
click at [334, 294] on div "08047224946 Select Location × Posh The Family Salon[GEOGRAPHIC_DATA] English EN…" at bounding box center [308, 154] width 617 height 308
click at [244, 226] on div "Select Service Product Membership Package Voucher Prepaid Gift Card Select Styl…" at bounding box center [161, 247] width 257 height 45
